Goal: Navigation & Orientation: Go to known website

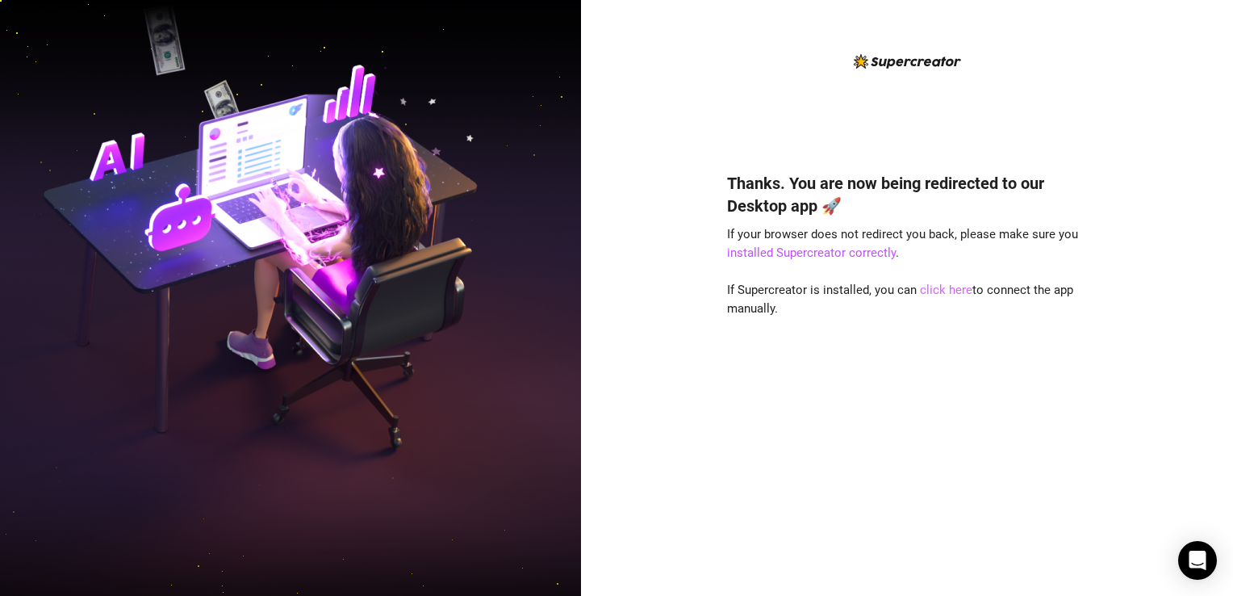
click at [940, 283] on link "click here" at bounding box center [946, 289] width 52 height 15
